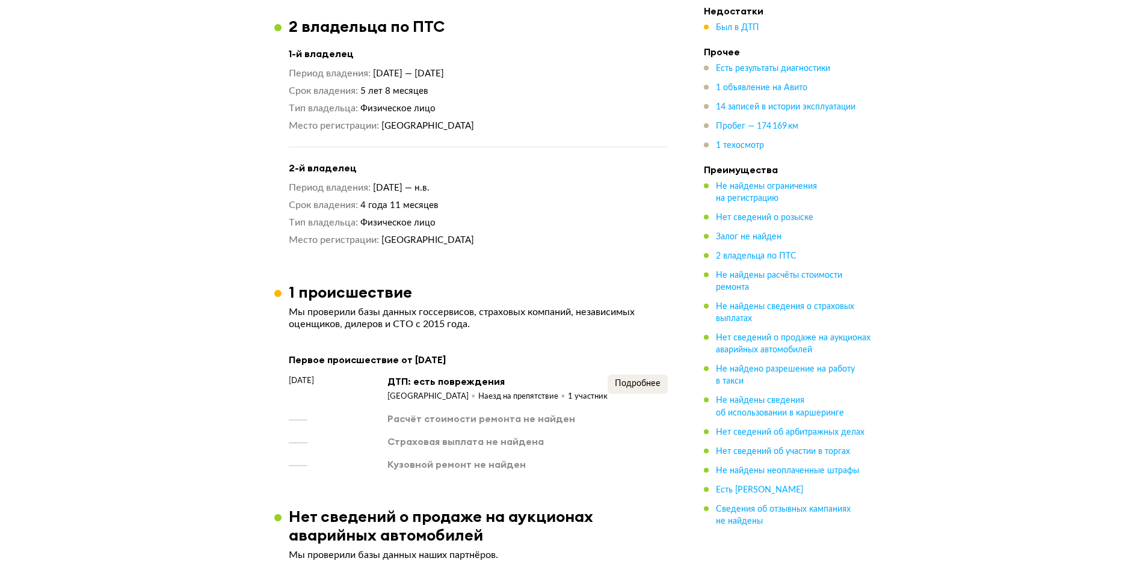
scroll to position [1155, 0]
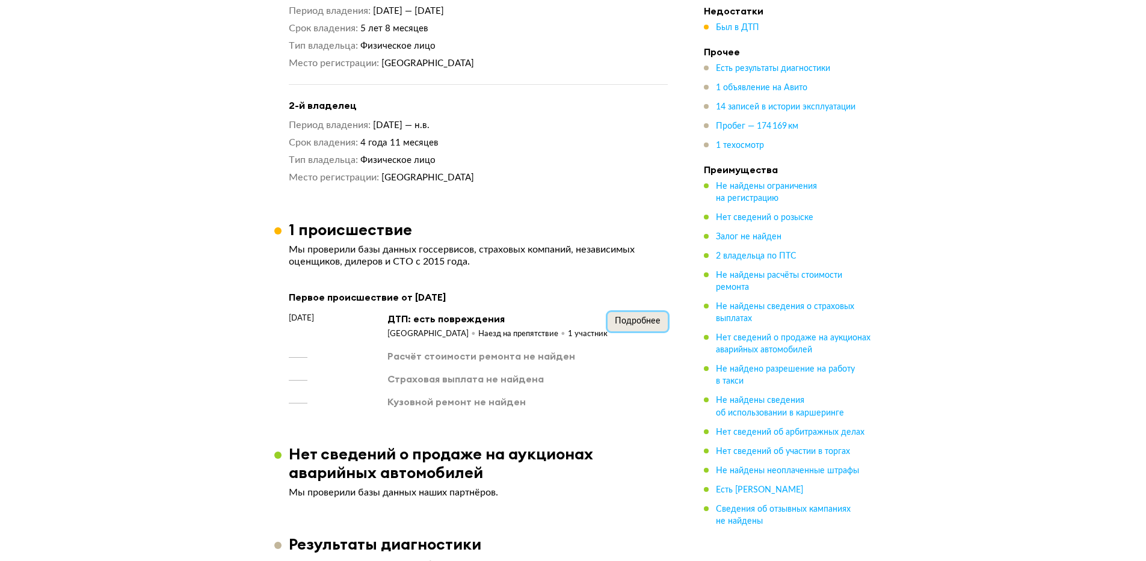
click at [654, 322] on span "Подробнее" at bounding box center [638, 321] width 46 height 8
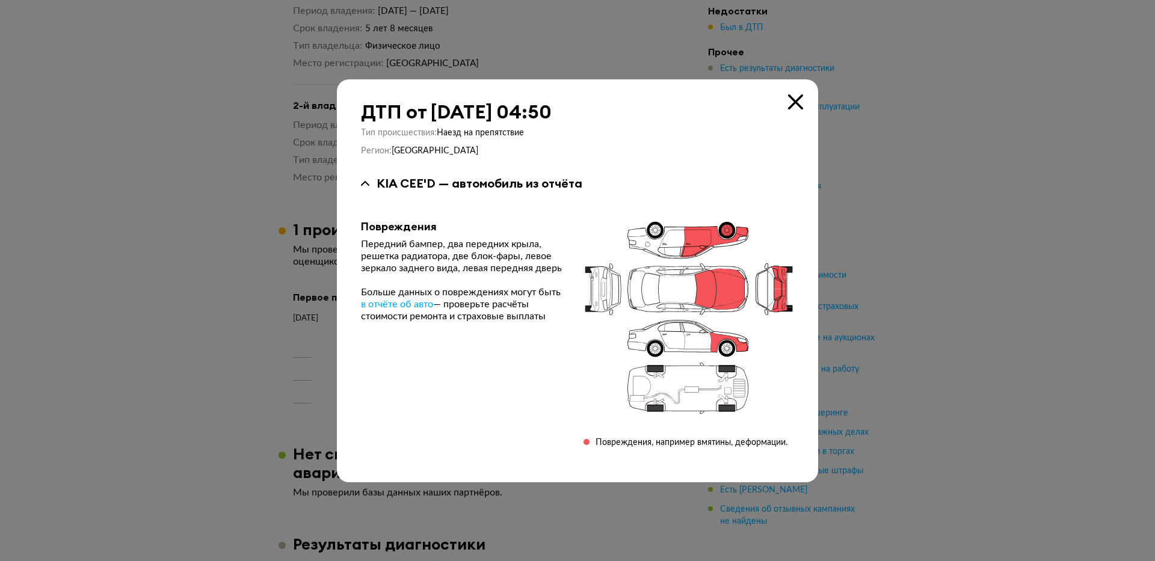
click at [795, 95] on icon at bounding box center [795, 101] width 15 height 15
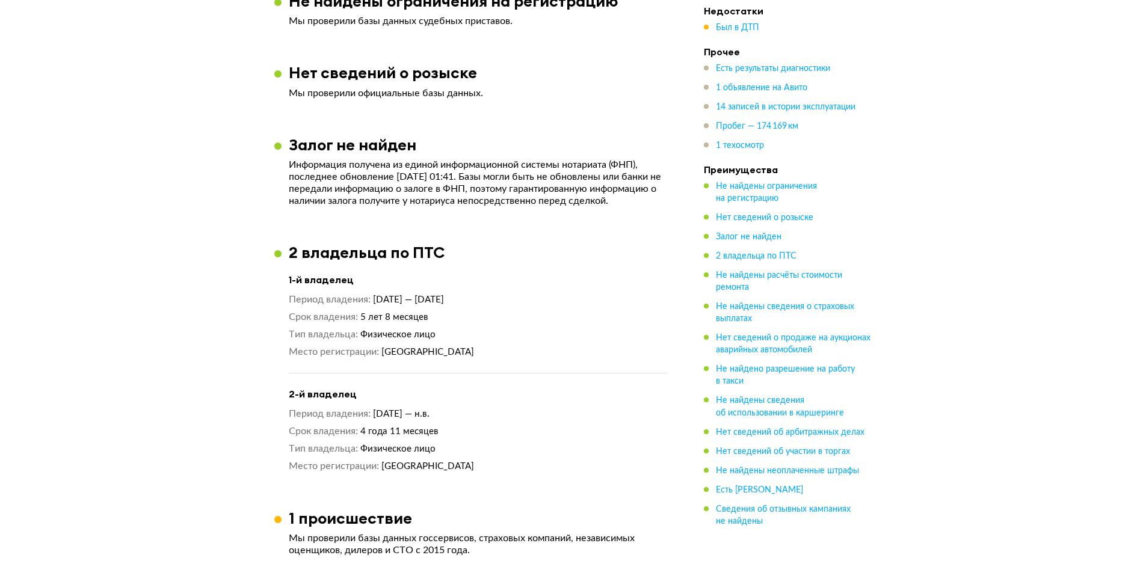
scroll to position [650, 0]
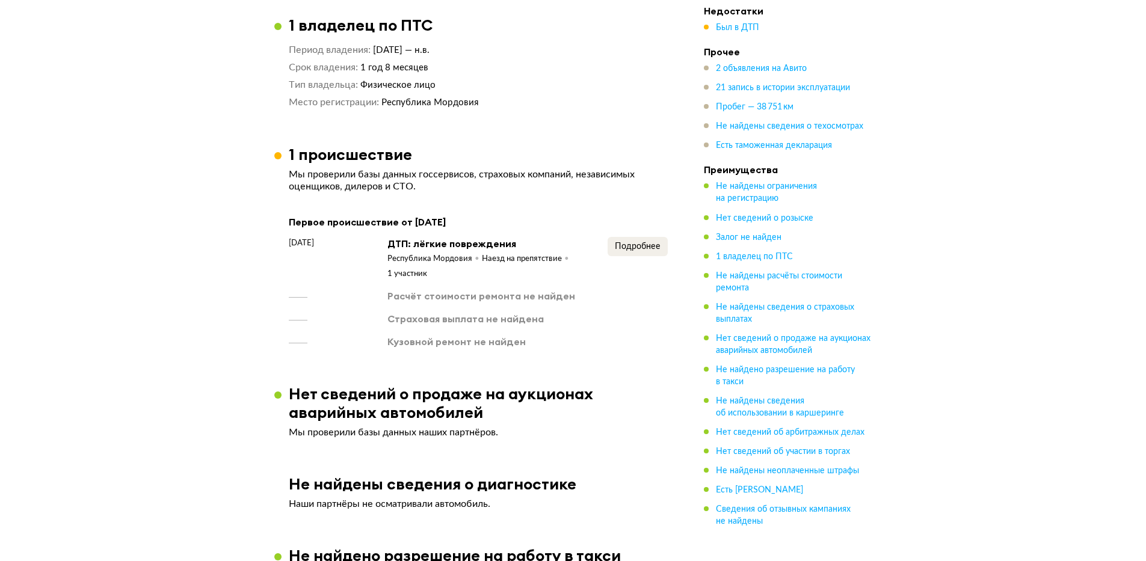
scroll to position [1011, 0]
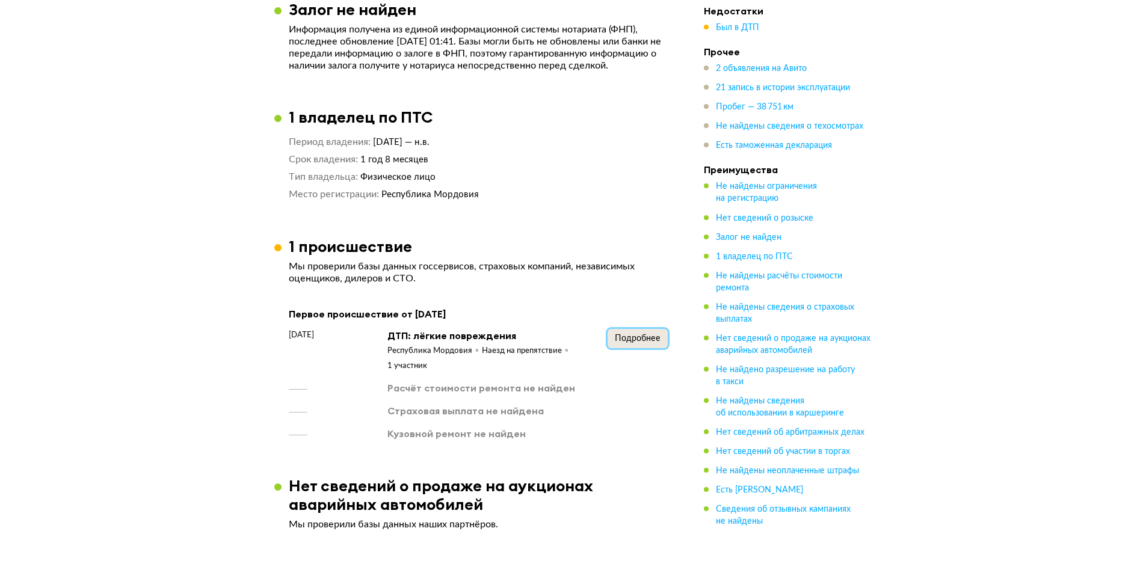
click at [636, 334] on span "Подробнее" at bounding box center [638, 338] width 46 height 8
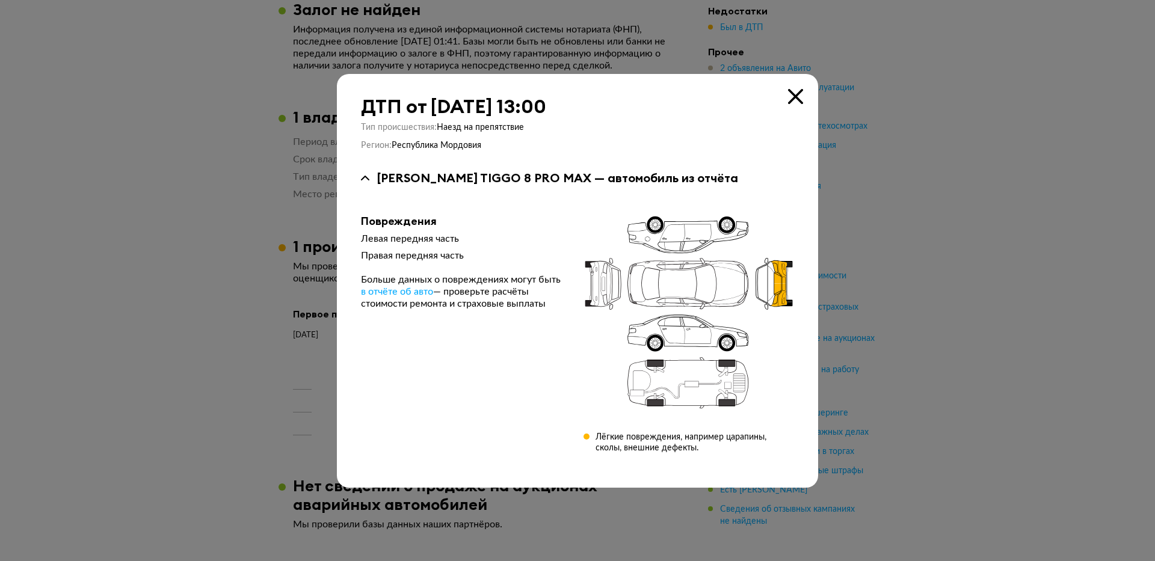
click at [794, 93] on icon at bounding box center [795, 96] width 15 height 15
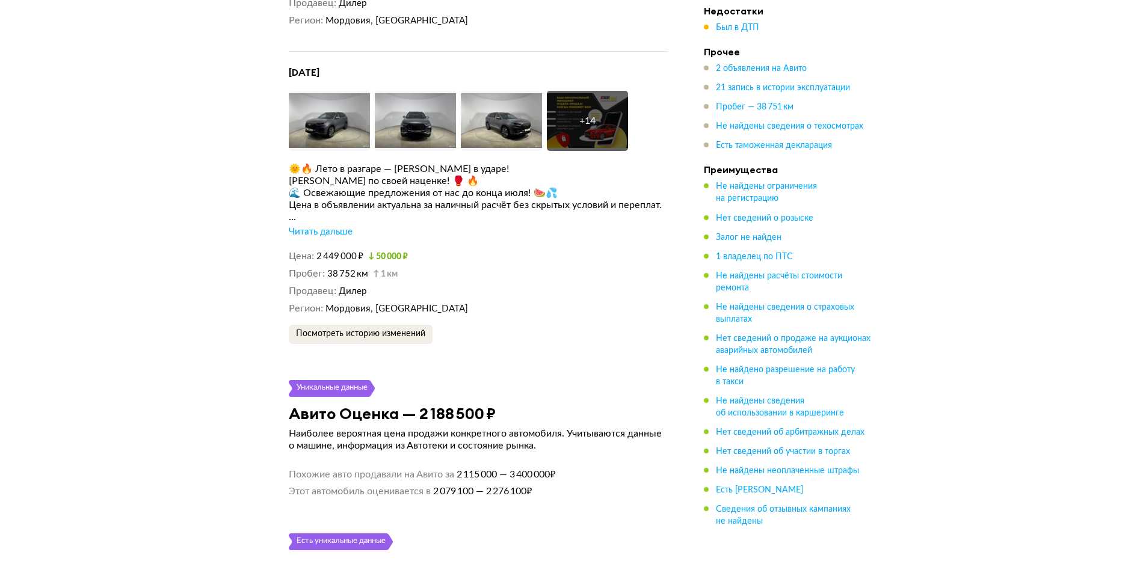
scroll to position [2166, 0]
